Goal: Task Accomplishment & Management: Use online tool/utility

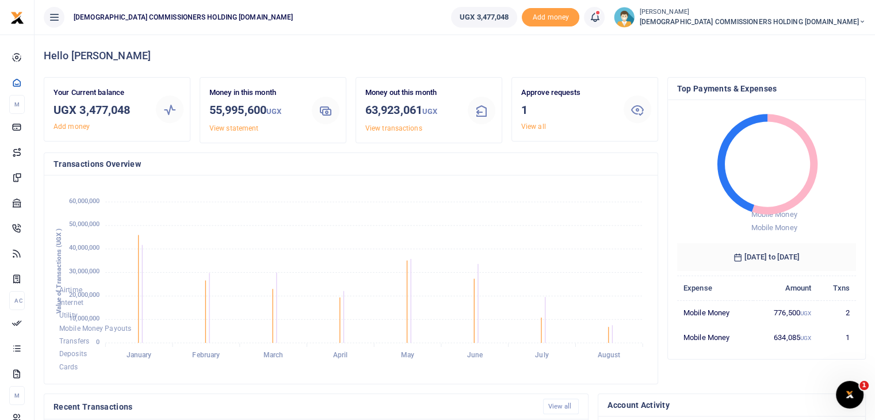
click at [538, 125] on link "View all" at bounding box center [533, 127] width 25 height 8
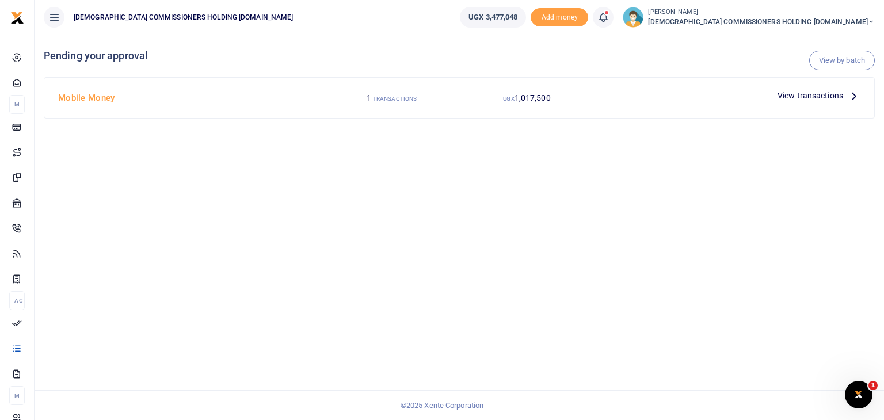
click at [832, 96] on span "View transactions" at bounding box center [810, 95] width 66 height 13
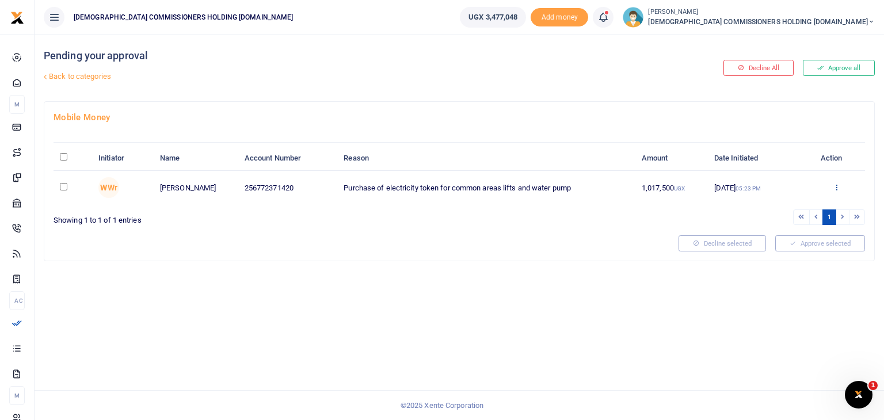
click at [836, 187] on icon at bounding box center [836, 187] width 7 height 8
click at [769, 209] on link "Approve" at bounding box center [794, 206] width 91 height 16
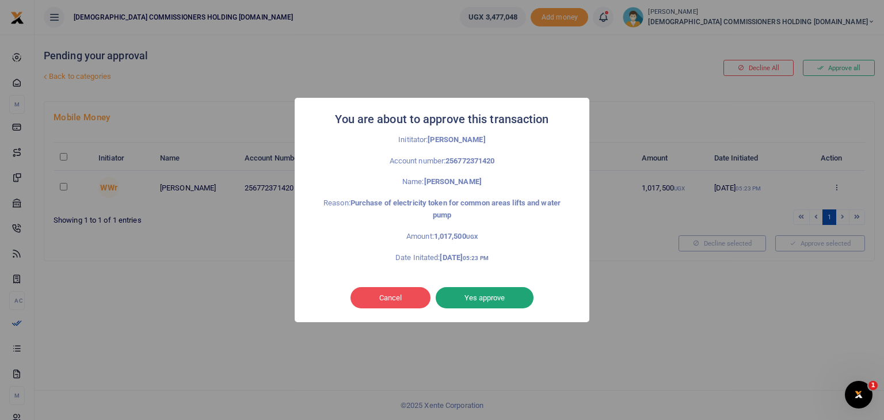
click at [487, 294] on button "Yes approve" at bounding box center [485, 298] width 98 height 22
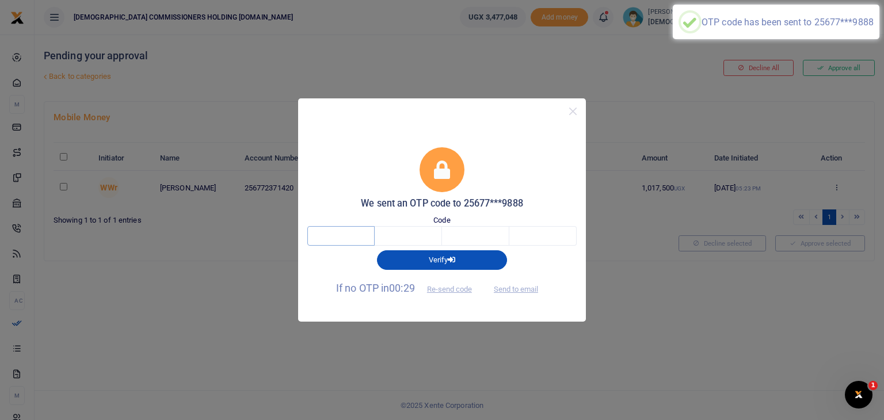
click at [357, 240] on input "text" at bounding box center [340, 236] width 67 height 20
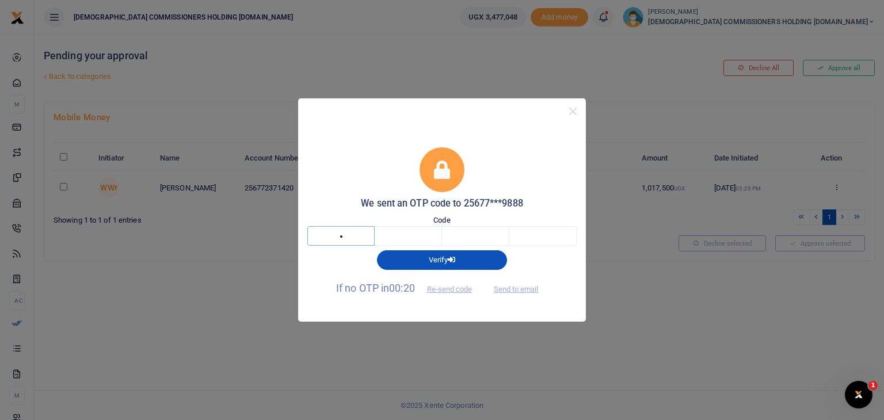
type input "2"
type input "6"
type input "3"
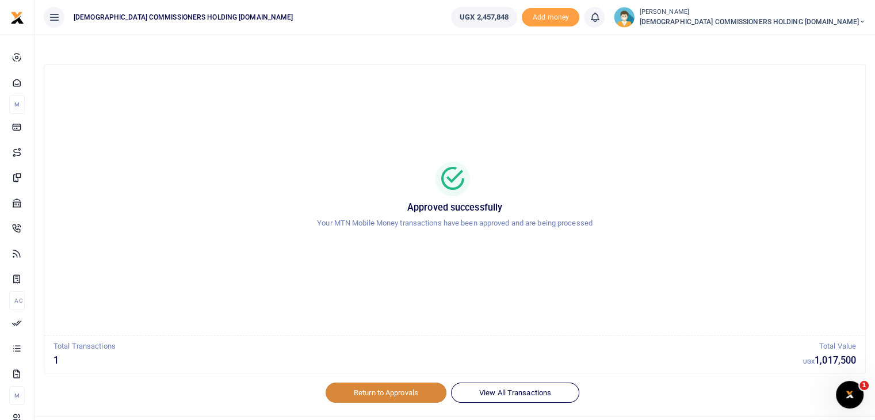
click at [391, 395] on link "Return to Approvals" at bounding box center [386, 393] width 121 height 20
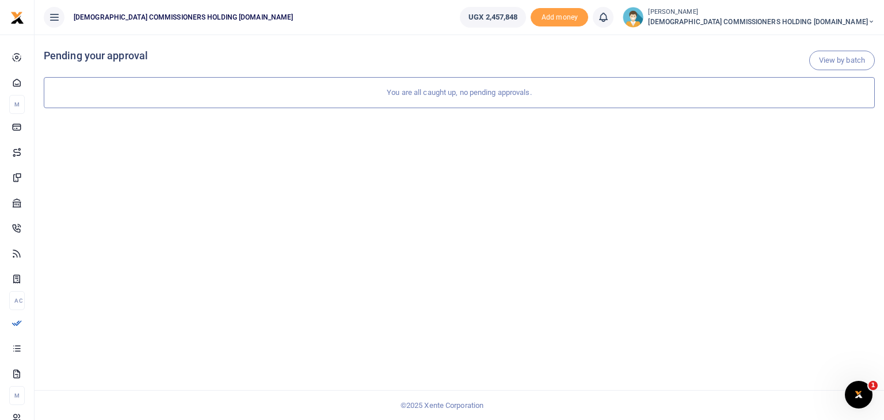
click at [836, 19] on span "CHURCH COMMISSIONERS HOLDING CO.LTD" at bounding box center [761, 22] width 227 height 10
click at [798, 40] on link "Switch accounts" at bounding box center [752, 42] width 91 height 16
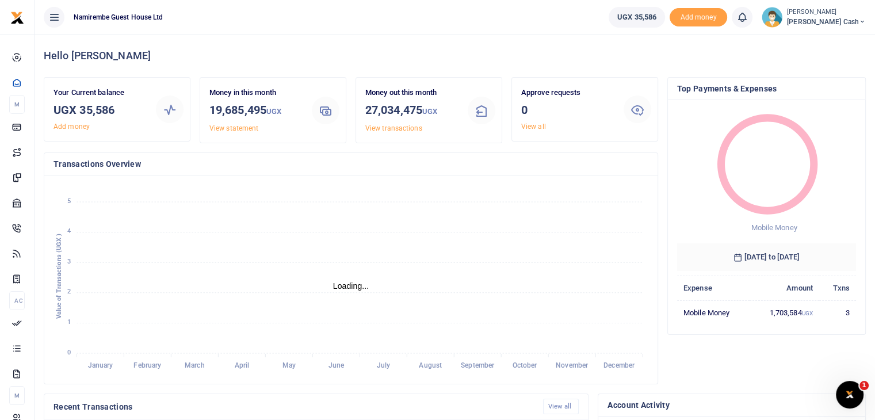
click at [827, 13] on small "[PERSON_NAME]" at bounding box center [826, 12] width 79 height 10
click at [822, 39] on link "Switch accounts" at bounding box center [789, 42] width 91 height 16
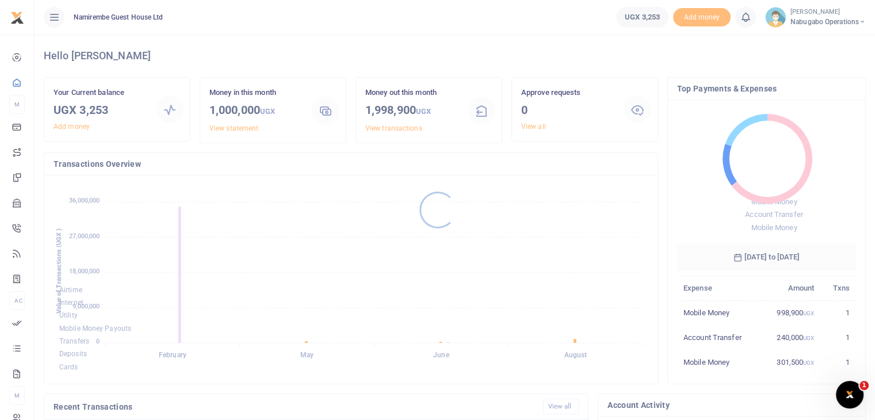
click at [826, 21] on div at bounding box center [437, 210] width 875 height 420
